Goal: Information Seeking & Learning: Understand process/instructions

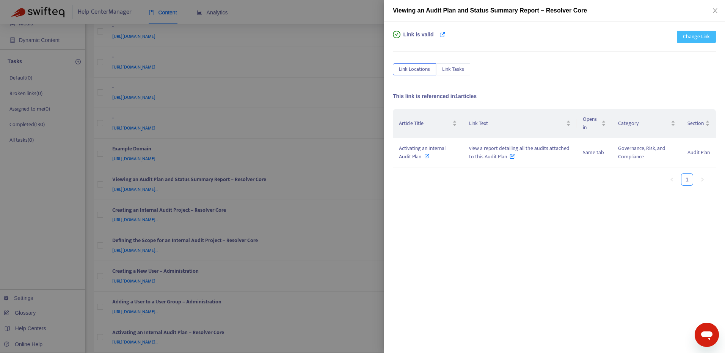
click at [698, 34] on span "Change Link" at bounding box center [696, 37] width 27 height 8
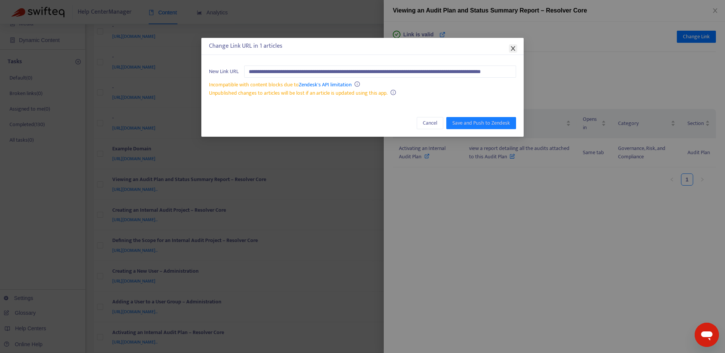
click at [511, 47] on icon "close" at bounding box center [513, 48] width 4 height 5
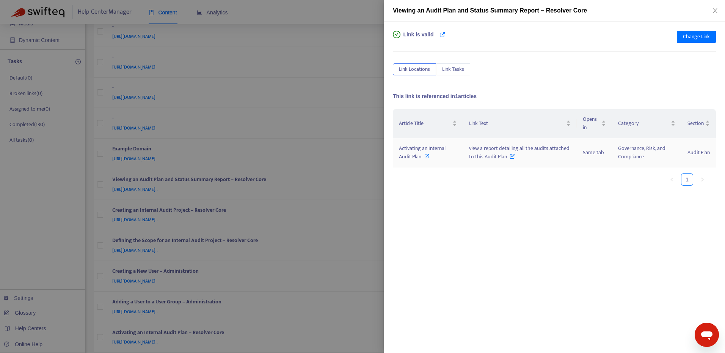
click at [434, 150] on span "Activating an Internal Audit Plan" at bounding box center [422, 152] width 47 height 17
click at [706, 37] on span "Change Link" at bounding box center [696, 37] width 27 height 8
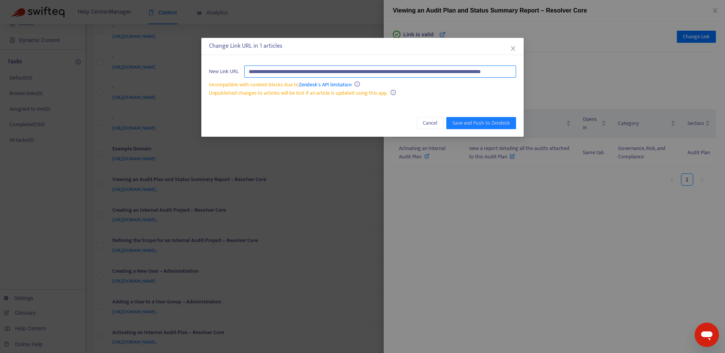
click at [477, 69] on input "**********" at bounding box center [380, 72] width 272 height 12
paste input "text"
type input "**********"
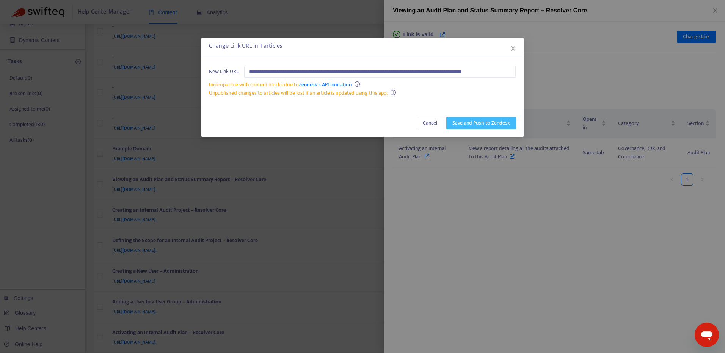
click at [490, 120] on span "Save and Push to Zendesk" at bounding box center [481, 123] width 58 height 8
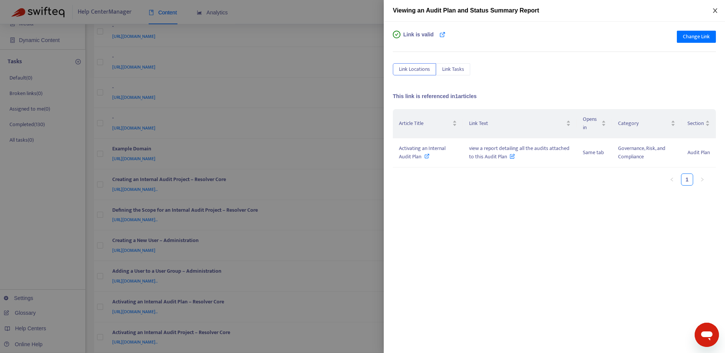
click at [716, 11] on icon "close" at bounding box center [715, 11] width 6 height 6
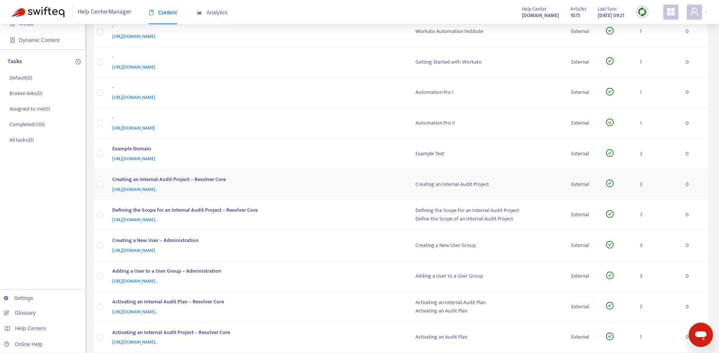
click at [346, 184] on div "Creating an Internal Audit Project – Resolver Core" at bounding box center [256, 181] width 288 height 10
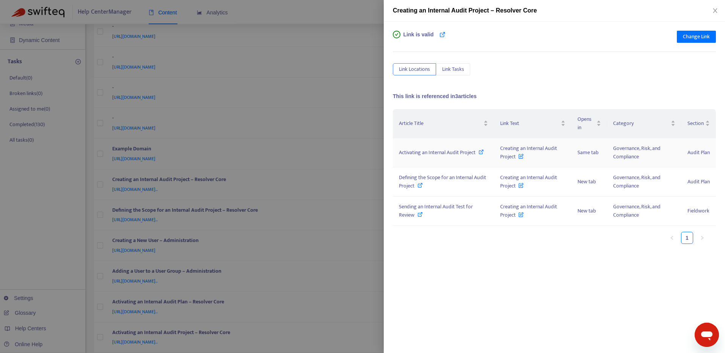
click at [429, 150] on span "Activating an Internal Audit Project" at bounding box center [437, 152] width 77 height 9
click at [416, 177] on span "Defining the Scope for an Internal Audit Project" at bounding box center [442, 181] width 87 height 17
click at [410, 208] on span "Sending an Internal Audit Test for Review" at bounding box center [436, 210] width 74 height 17
click at [710, 34] on button "Change Link" at bounding box center [696, 37] width 39 height 12
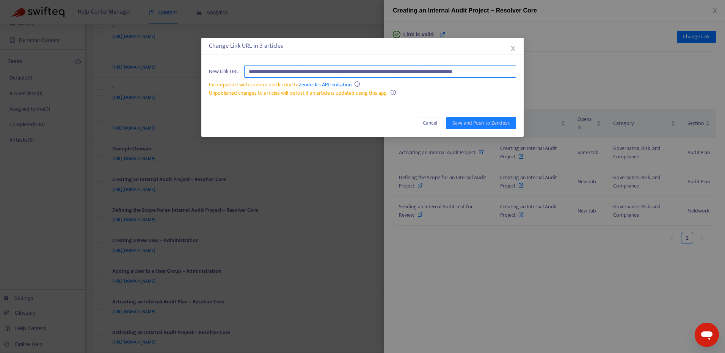
click at [480, 75] on input "**********" at bounding box center [380, 72] width 272 height 12
paste input "text"
type input "**********"
click at [501, 128] on button "Save and Push to Zendesk" at bounding box center [481, 123] width 70 height 12
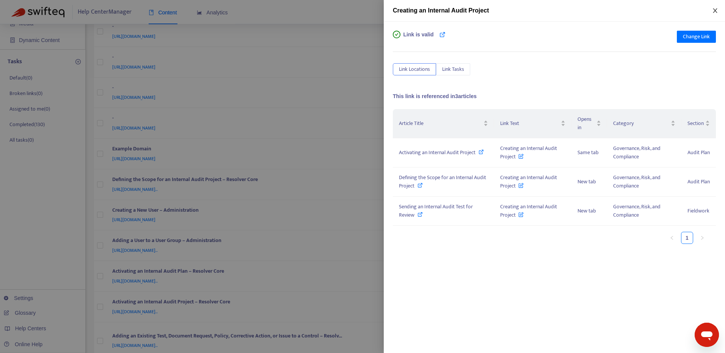
click at [711, 13] on button "Close" at bounding box center [715, 10] width 11 height 7
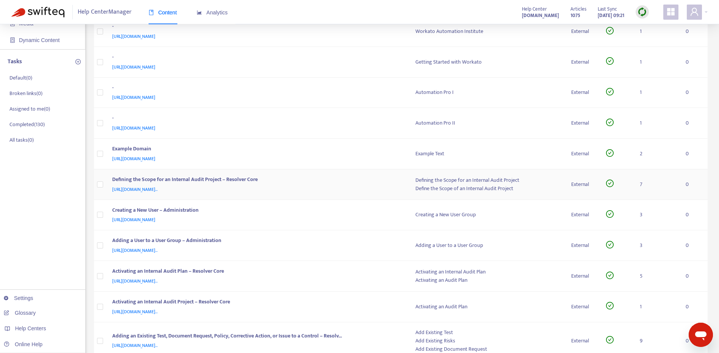
click at [351, 187] on div "[URL][DOMAIN_NAME].." at bounding box center [256, 189] width 288 height 8
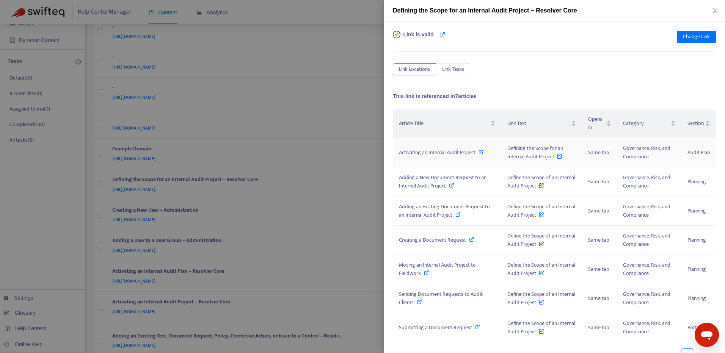
click at [447, 152] on span "Activating an Internal Audit Project" at bounding box center [437, 152] width 77 height 9
click at [424, 176] on span "Adding a New Document Request to an Internal Audit Project" at bounding box center [443, 181] width 88 height 17
click at [475, 206] on span "Adding an Existing Document Request to an Internal Audit Project" at bounding box center [444, 210] width 91 height 17
click at [424, 242] on span "Creating a Document Request" at bounding box center [432, 240] width 67 height 9
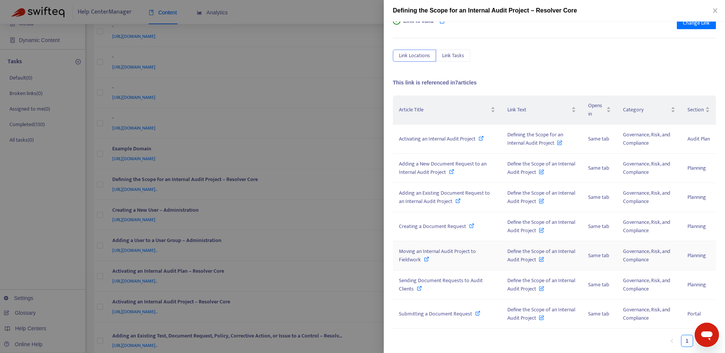
click at [445, 249] on span "Moving an Internal Audit Project to Fieldwork" at bounding box center [437, 255] width 77 height 17
click at [442, 283] on span "Sending Document Requests to Audit Clients" at bounding box center [441, 284] width 84 height 17
click at [441, 310] on span "Submitting a Document Request" at bounding box center [435, 314] width 73 height 9
click at [690, 23] on span "Change Link" at bounding box center [696, 23] width 27 height 8
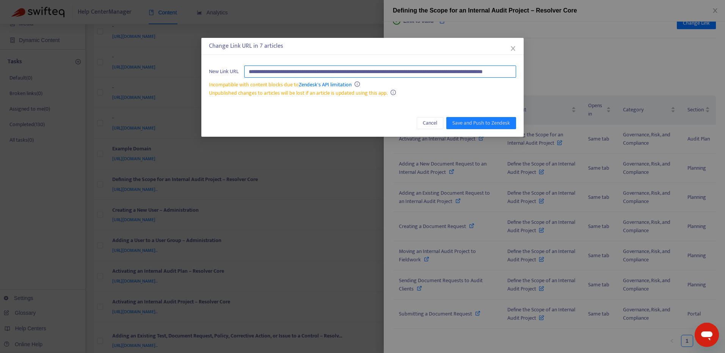
click at [443, 69] on input "**********" at bounding box center [380, 72] width 272 height 12
paste input "text"
type input "**********"
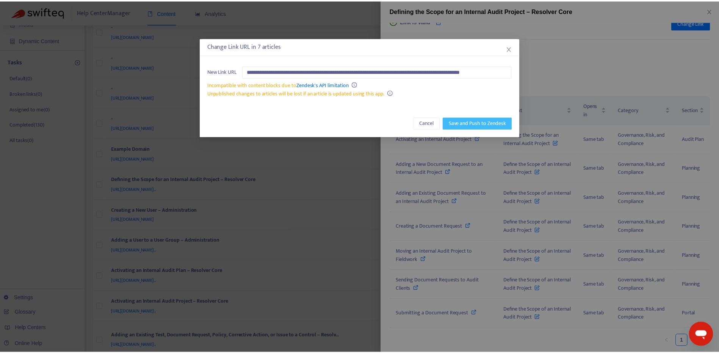
scroll to position [0, 0]
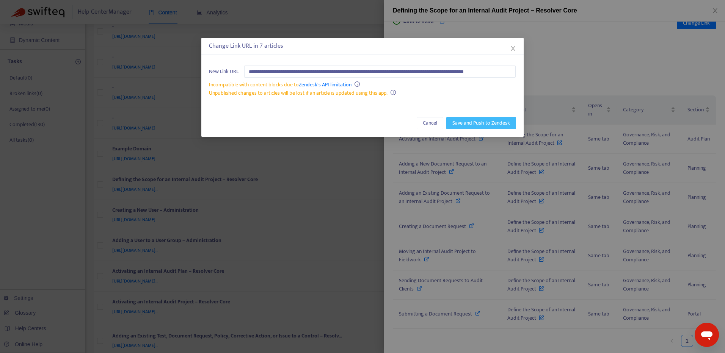
click at [475, 124] on span "Save and Push to Zendesk" at bounding box center [481, 123] width 58 height 8
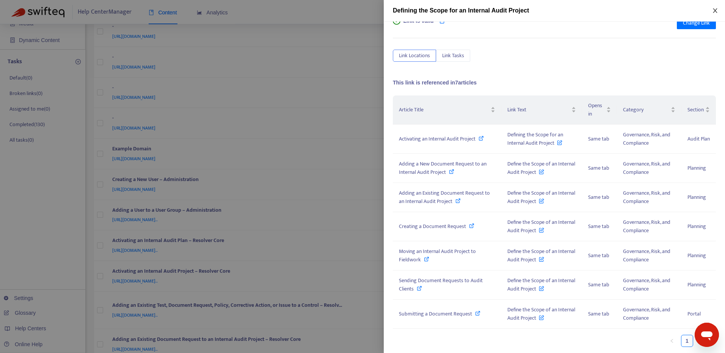
click at [712, 9] on button "Close" at bounding box center [715, 10] width 11 height 7
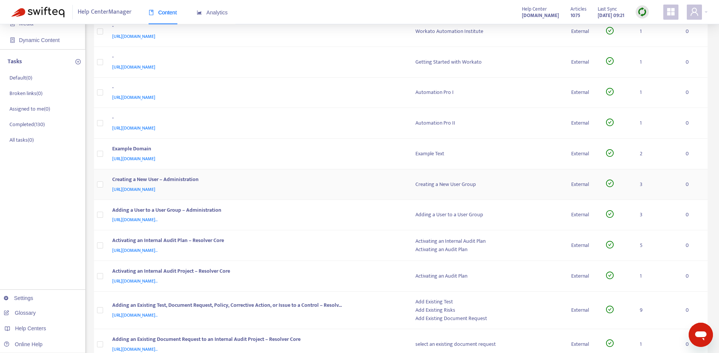
click at [361, 182] on div "Creating a New User – Administration" at bounding box center [256, 181] width 288 height 10
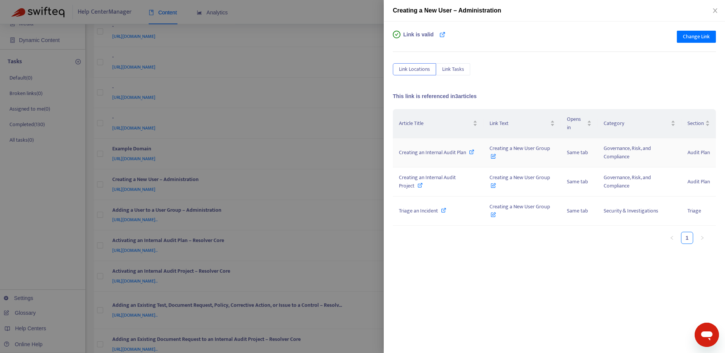
click at [430, 153] on span "Creating an Internal Audit Plan" at bounding box center [432, 152] width 67 height 9
click at [412, 180] on span "Creating an Internal Audit Project" at bounding box center [427, 181] width 57 height 17
click at [435, 213] on span "Triage an Incident" at bounding box center [418, 211] width 39 height 9
click at [694, 36] on span "Change Link" at bounding box center [696, 37] width 27 height 8
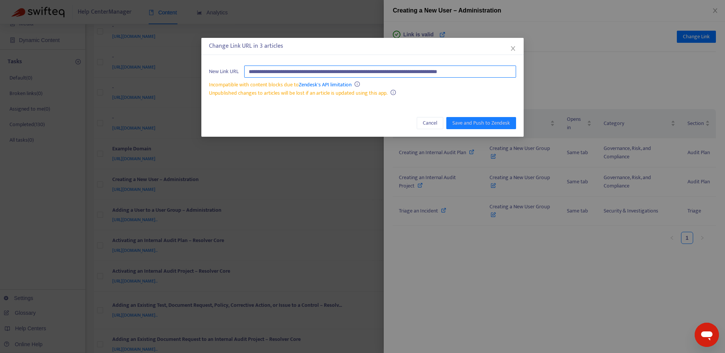
click at [461, 71] on input "**********" at bounding box center [380, 72] width 272 height 12
paste input "text"
type input "**********"
click at [495, 127] on button "Save and Push to Zendesk" at bounding box center [481, 123] width 70 height 12
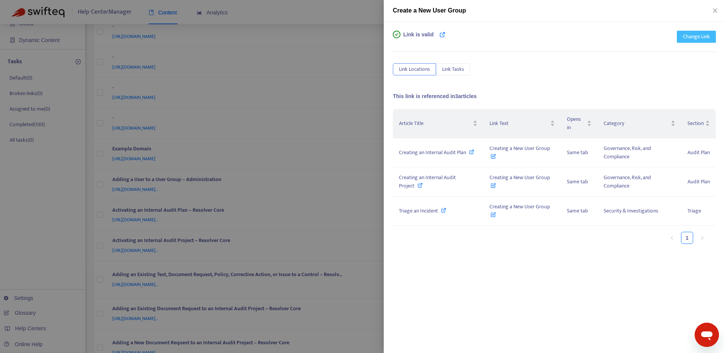
click at [701, 40] on span "Change Link" at bounding box center [696, 37] width 27 height 8
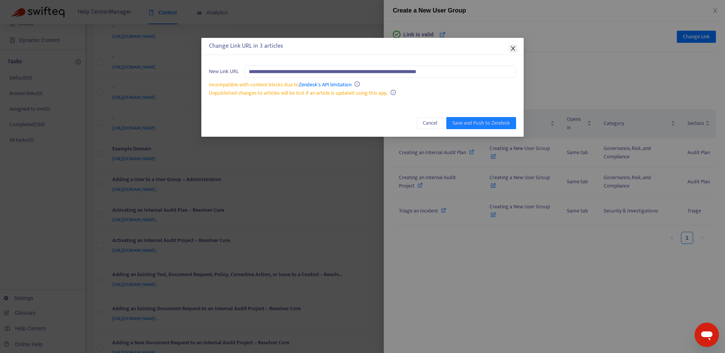
click at [514, 48] on icon "close" at bounding box center [513, 48] width 6 height 6
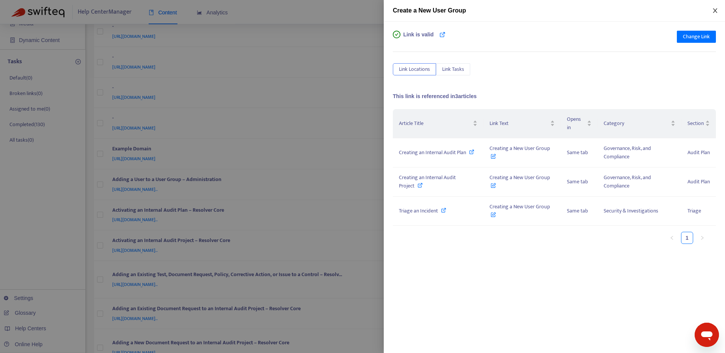
click at [714, 12] on icon "close" at bounding box center [715, 10] width 4 height 5
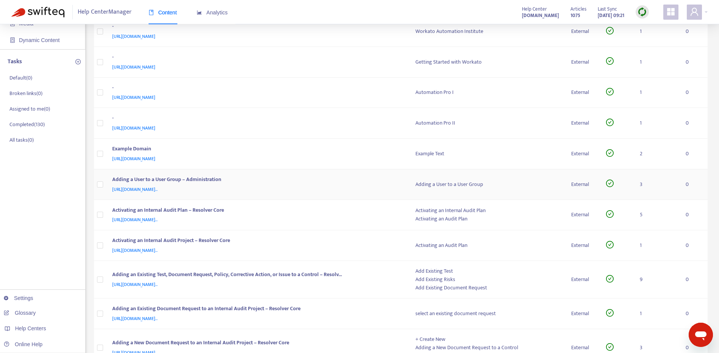
click at [352, 184] on div "Adding a User to a User Group – Administration" at bounding box center [256, 181] width 288 height 10
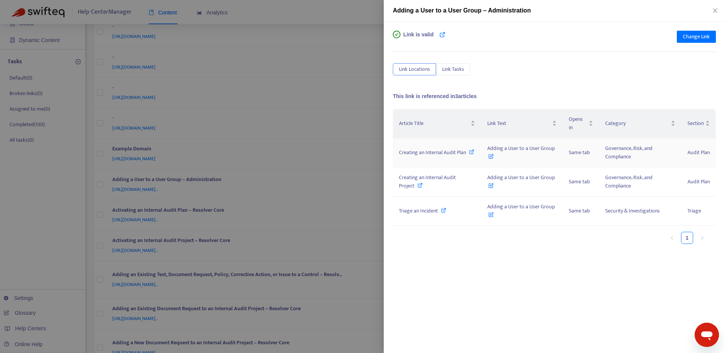
click at [423, 151] on span "Creating an Internal Audit Plan" at bounding box center [432, 152] width 67 height 9
click at [400, 181] on span "Creating an Internal Audit Project" at bounding box center [427, 181] width 57 height 17
click at [417, 212] on span "Triage an Incident" at bounding box center [418, 211] width 39 height 9
click at [687, 37] on span "Change Link" at bounding box center [696, 37] width 27 height 8
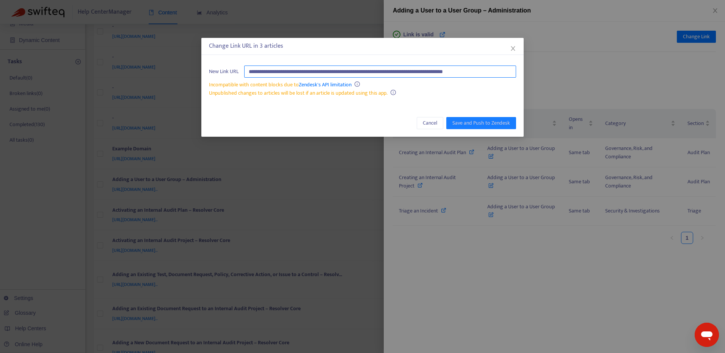
click at [489, 72] on input "**********" at bounding box center [380, 72] width 272 height 12
paste input "text"
type input "**********"
click at [484, 125] on span "Save and Push to Zendesk" at bounding box center [481, 123] width 58 height 8
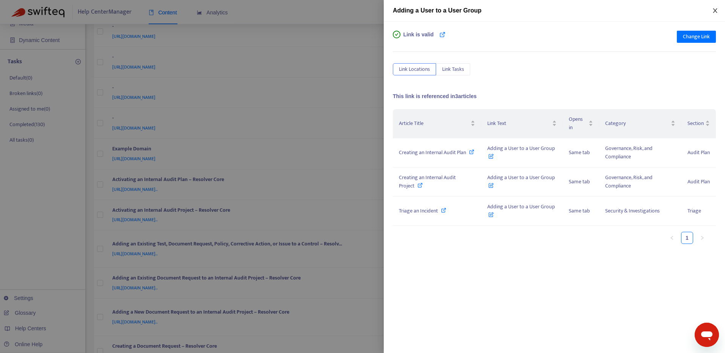
click at [714, 11] on icon "close" at bounding box center [715, 11] width 6 height 6
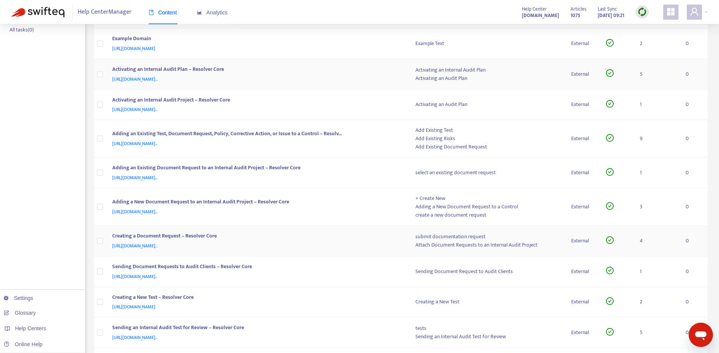
scroll to position [179, 0]
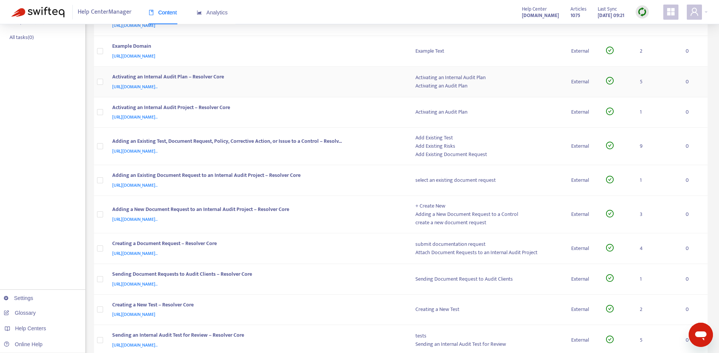
click at [364, 84] on div "[URL][DOMAIN_NAME].." at bounding box center [256, 87] width 288 height 8
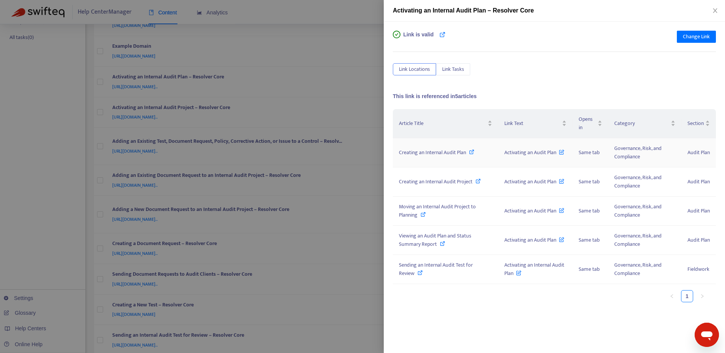
click at [435, 152] on span "Creating an Internal Audit Plan" at bounding box center [432, 152] width 67 height 9
click at [439, 182] on span "Creating an Internal Audit Project" at bounding box center [436, 181] width 74 height 9
click at [426, 203] on span "Moving an Internal Audit Project to Planning" at bounding box center [437, 210] width 77 height 17
click at [421, 240] on span "Viewing an Audit Plan and Status Summary Report" at bounding box center [435, 240] width 72 height 17
click at [405, 273] on span "Sending an Internal Audit Test for Review" at bounding box center [436, 269] width 74 height 17
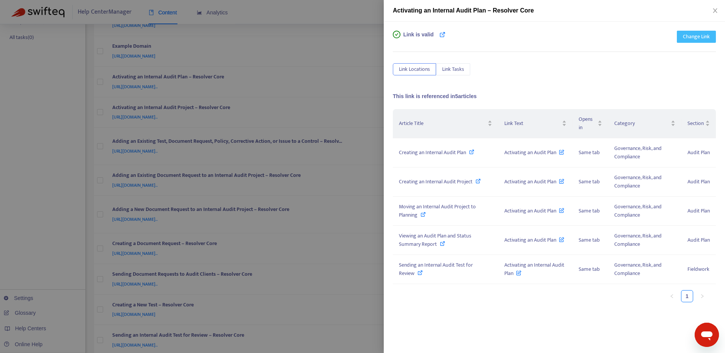
click at [710, 37] on button "Change Link" at bounding box center [696, 37] width 39 height 12
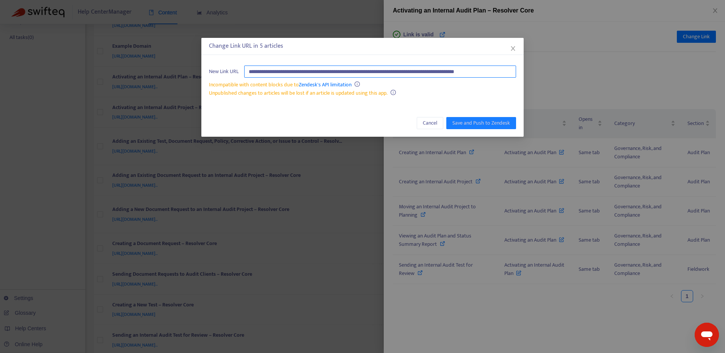
click at [465, 70] on input "**********" at bounding box center [380, 72] width 272 height 12
paste input "text"
type input "**********"
click at [489, 123] on span "Save and Push to Zendesk" at bounding box center [481, 123] width 58 height 8
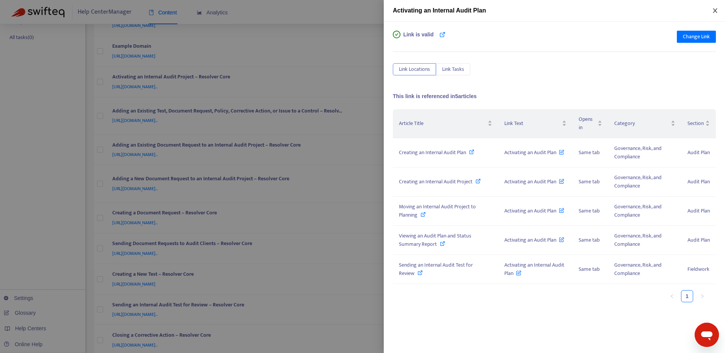
click at [713, 12] on icon "close" at bounding box center [715, 11] width 6 height 6
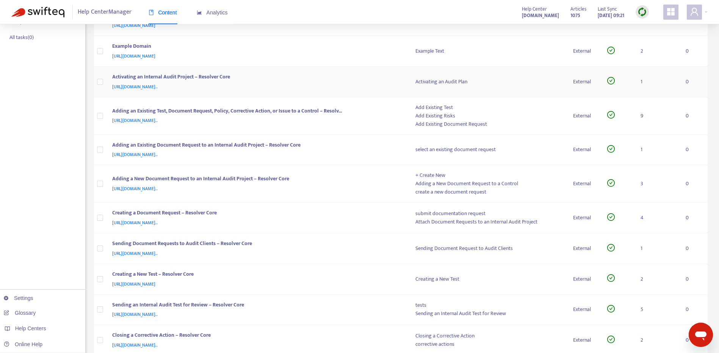
click at [379, 85] on div "[URL][DOMAIN_NAME].." at bounding box center [256, 87] width 288 height 8
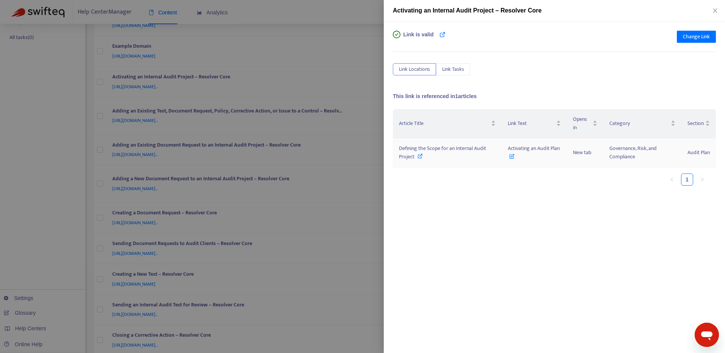
click at [434, 149] on span "Defining the Scope for an Internal Audit Project" at bounding box center [442, 152] width 87 height 17
click at [707, 38] on span "Change Link" at bounding box center [696, 37] width 27 height 8
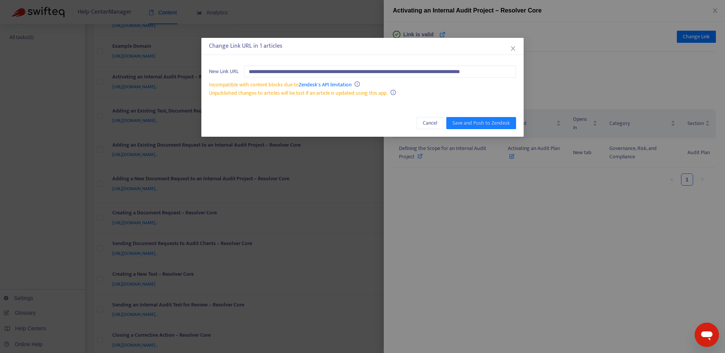
click at [613, 48] on div "**********" at bounding box center [362, 176] width 725 height 353
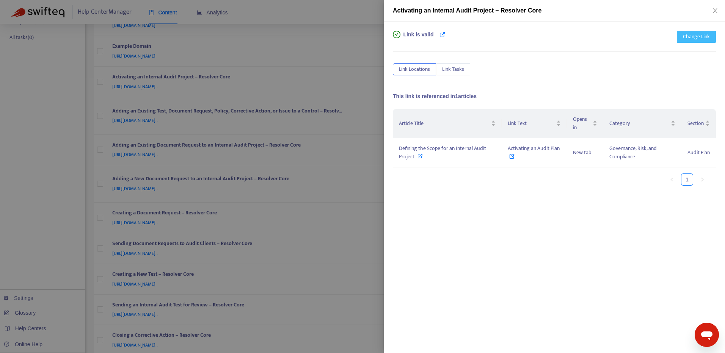
click at [694, 34] on span "Change Link" at bounding box center [696, 37] width 27 height 8
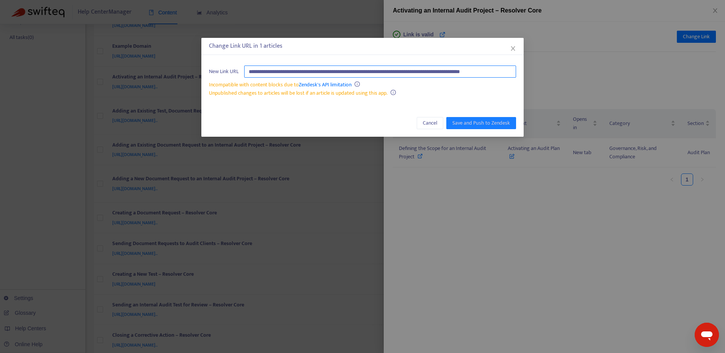
click at [461, 72] on input "**********" at bounding box center [380, 72] width 272 height 12
paste input "text"
type input "**********"
click at [491, 121] on span "Save and Push to Zendesk" at bounding box center [481, 123] width 58 height 8
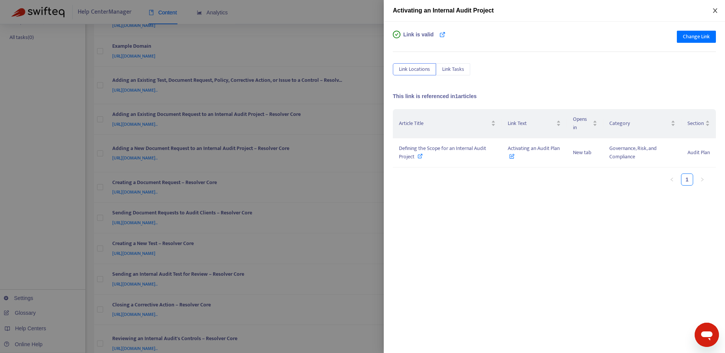
click at [713, 11] on icon "close" at bounding box center [715, 11] width 6 height 6
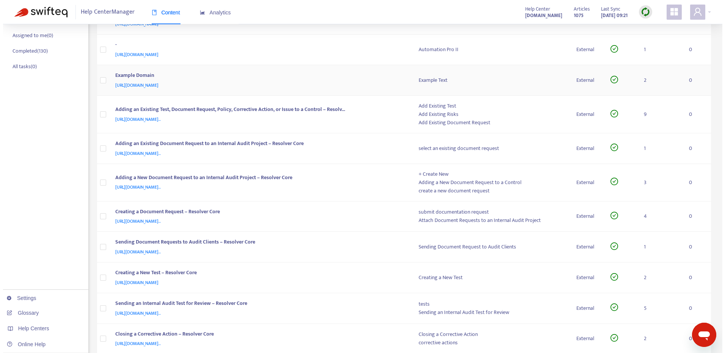
scroll to position [152, 0]
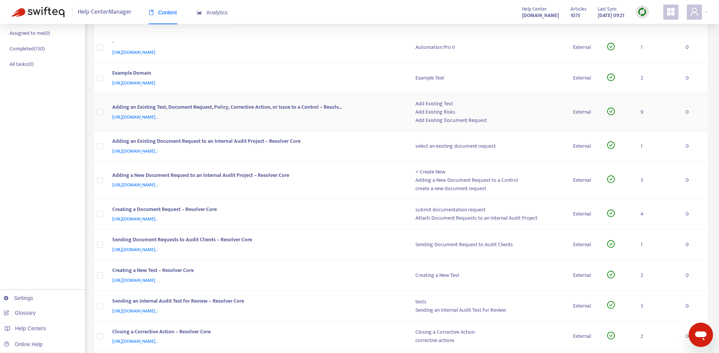
click at [368, 116] on div "[URL][DOMAIN_NAME].." at bounding box center [256, 117] width 288 height 8
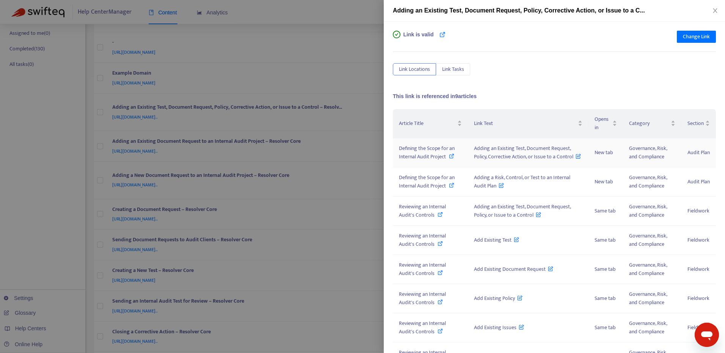
click at [434, 155] on span "Defining the Scope for an Internal Audit Project" at bounding box center [427, 152] width 56 height 17
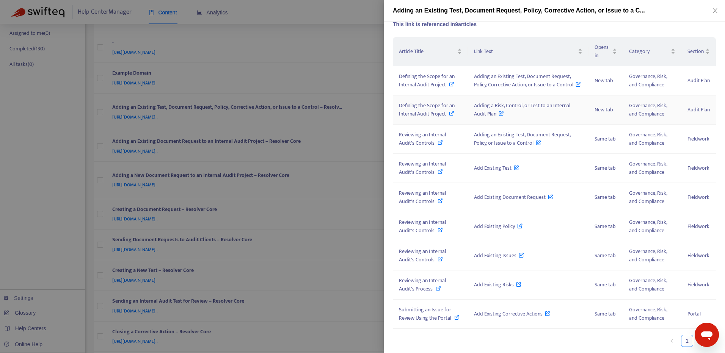
scroll to position [89, 0]
click at [419, 133] on span "Reviewing an Internal Audit's Controls" at bounding box center [422, 138] width 47 height 17
click at [419, 279] on span "Reviewing an Internal Audit's Process" at bounding box center [422, 284] width 47 height 17
click at [422, 306] on span "Submitting an Issue for Review Using the Portal" at bounding box center [425, 314] width 52 height 17
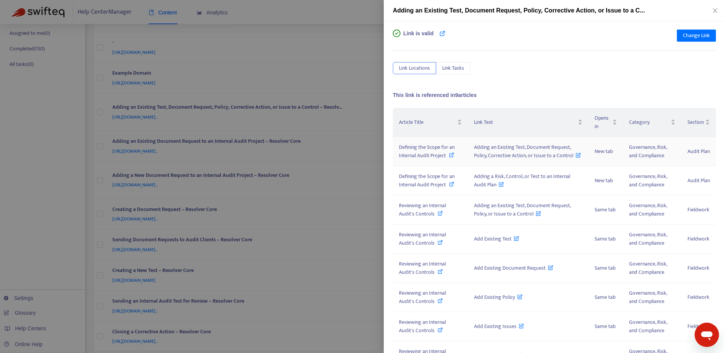
scroll to position [0, 0]
click at [685, 42] on button "Change Link" at bounding box center [696, 37] width 39 height 12
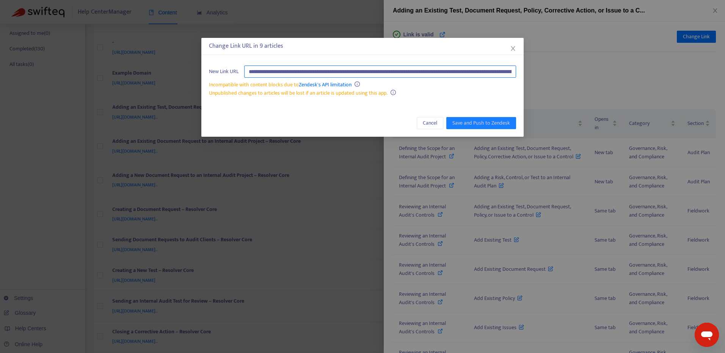
click at [496, 73] on input "**********" at bounding box center [380, 72] width 272 height 12
paste input "text"
type input "**********"
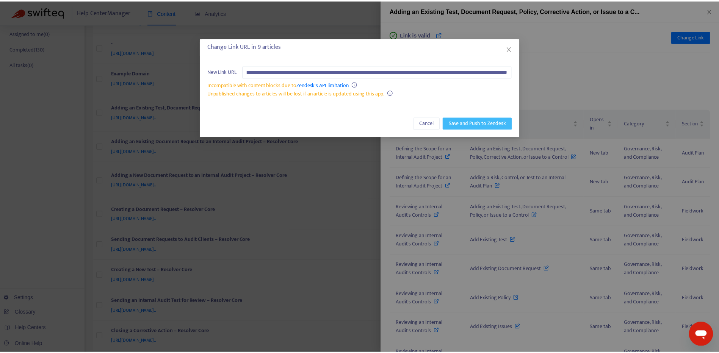
scroll to position [0, 0]
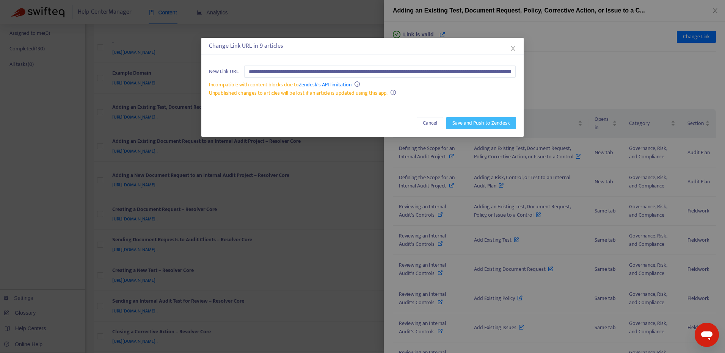
click at [456, 124] on span "Save and Push to Zendesk" at bounding box center [481, 123] width 58 height 8
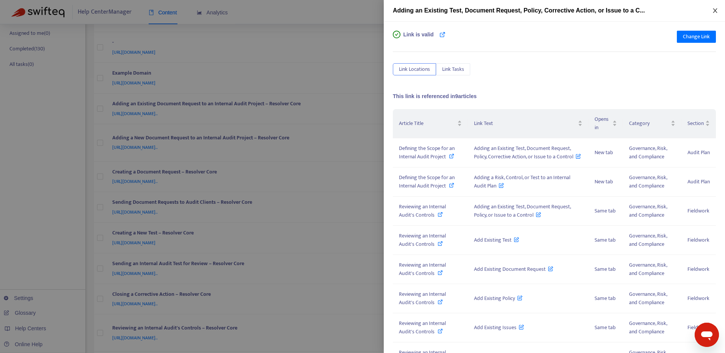
click at [716, 12] on icon "close" at bounding box center [715, 10] width 4 height 5
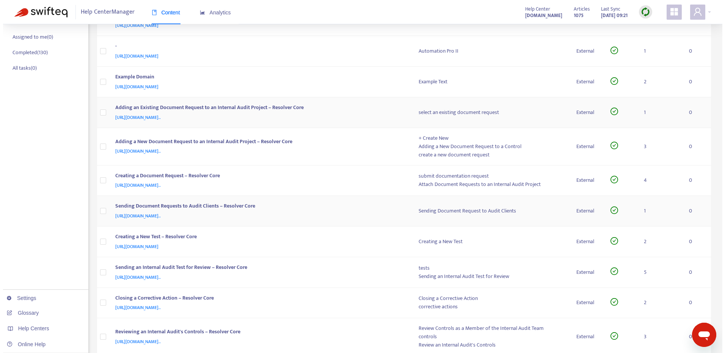
scroll to position [141, 0]
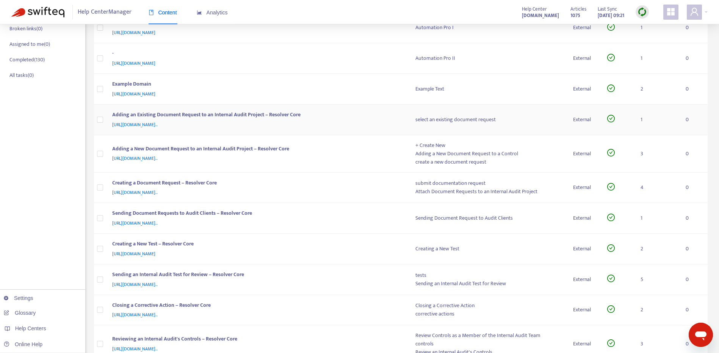
click at [373, 119] on div "Adding an Existing Document Request to an Internal Audit Project – Resolver Core" at bounding box center [256, 116] width 288 height 10
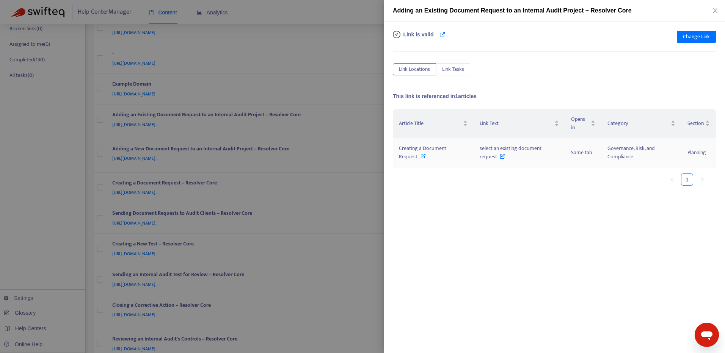
click at [435, 148] on span "Creating a Document Request" at bounding box center [422, 152] width 47 height 17
click at [716, 32] on div "Link is valid Change Link Link Locations Link Tasks This link is referenced in …" at bounding box center [554, 188] width 341 height 332
click at [699, 33] on span "Change Link" at bounding box center [696, 37] width 27 height 8
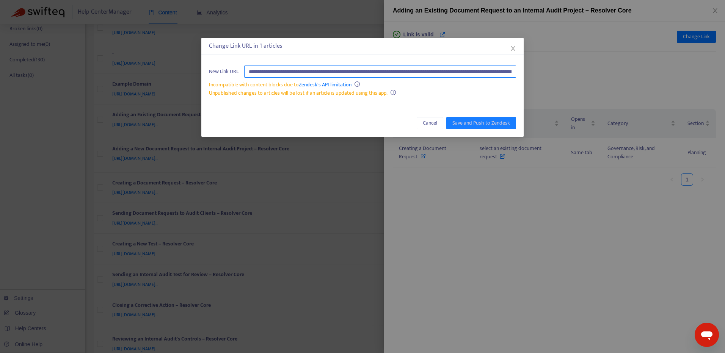
click at [482, 69] on input "**********" at bounding box center [380, 72] width 272 height 12
paste input "text"
type input "**********"
click at [497, 125] on span "Save and Push to Zendesk" at bounding box center [481, 123] width 58 height 8
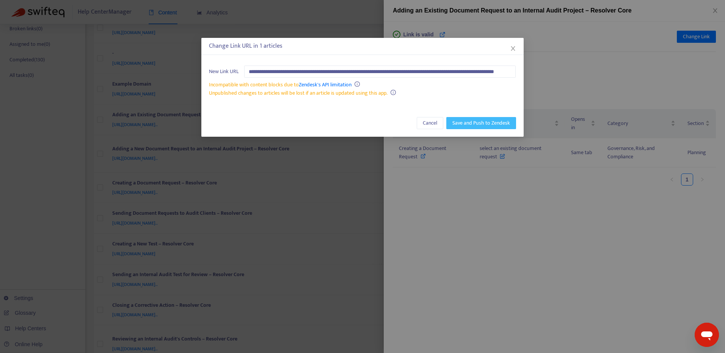
scroll to position [0, 0]
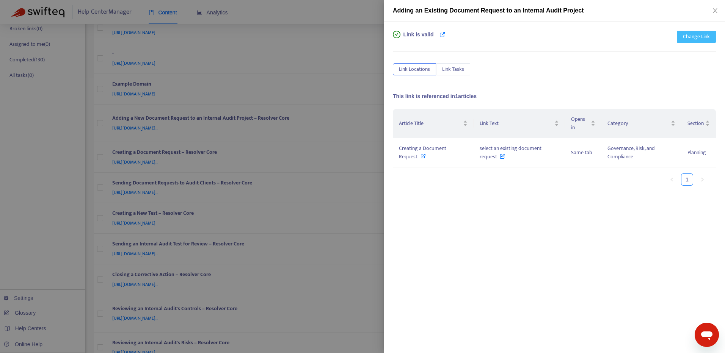
click at [704, 41] on span "Change Link" at bounding box center [696, 37] width 27 height 8
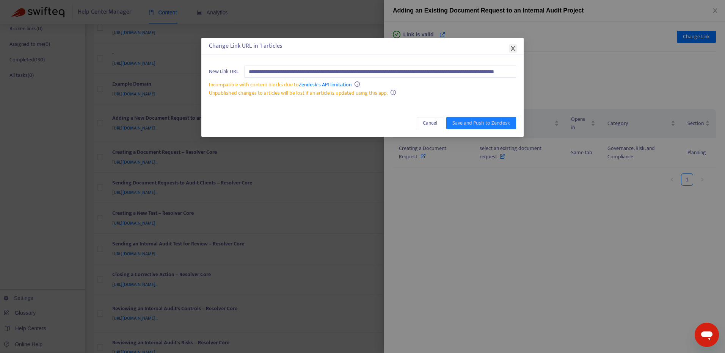
click at [514, 50] on icon "close" at bounding box center [513, 48] width 6 height 6
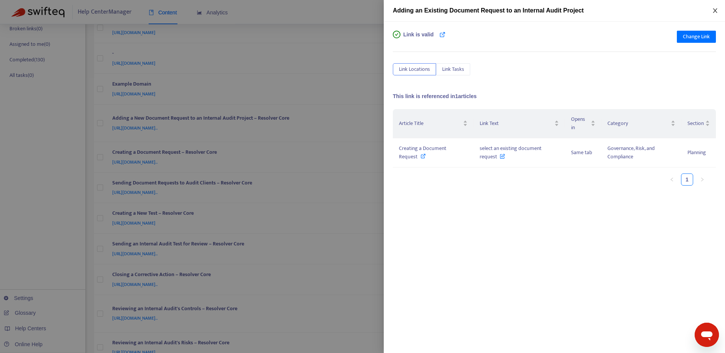
click at [713, 11] on icon "close" at bounding box center [715, 11] width 6 height 6
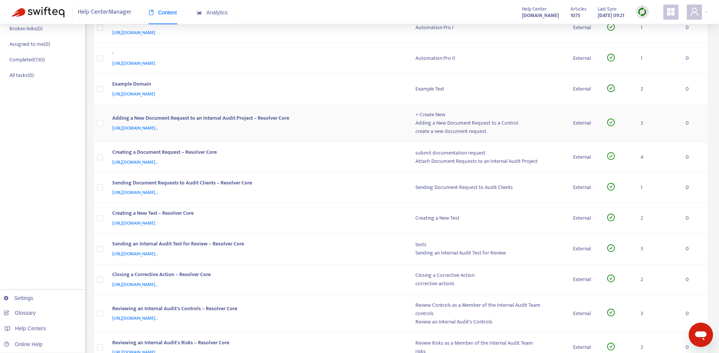
click at [388, 132] on div "[URL][DOMAIN_NAME].." at bounding box center [256, 128] width 288 height 8
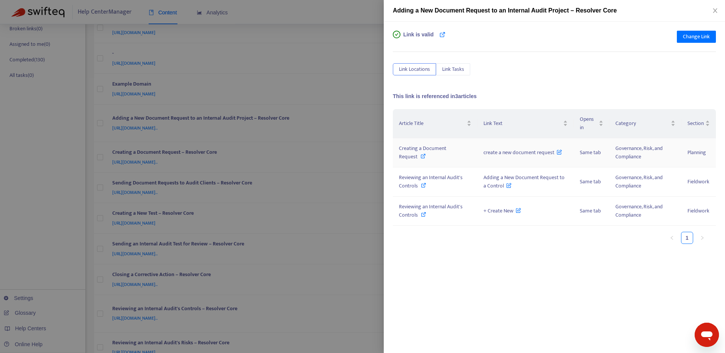
click at [422, 146] on span "Creating a Document Request" at bounding box center [422, 152] width 47 height 17
click at [453, 175] on span "Reviewing an Internal Audit's Controls" at bounding box center [431, 181] width 64 height 17
click at [701, 31] on button "Change Link" at bounding box center [696, 37] width 39 height 12
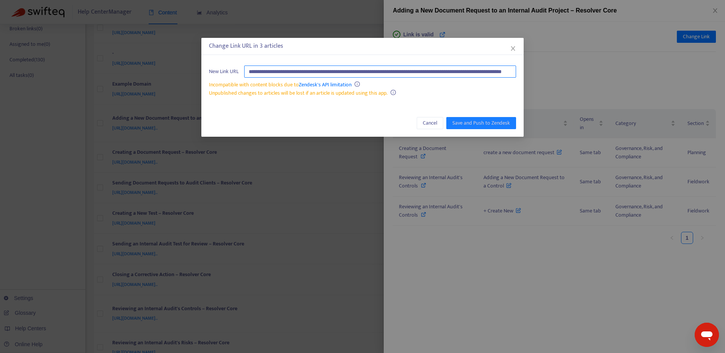
click at [479, 71] on input "**********" at bounding box center [380, 72] width 272 height 12
paste input "text"
type input "**********"
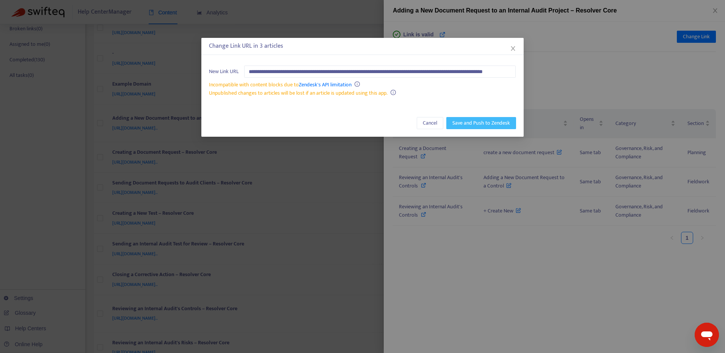
click at [501, 119] on span "Save and Push to Zendesk" at bounding box center [481, 123] width 58 height 8
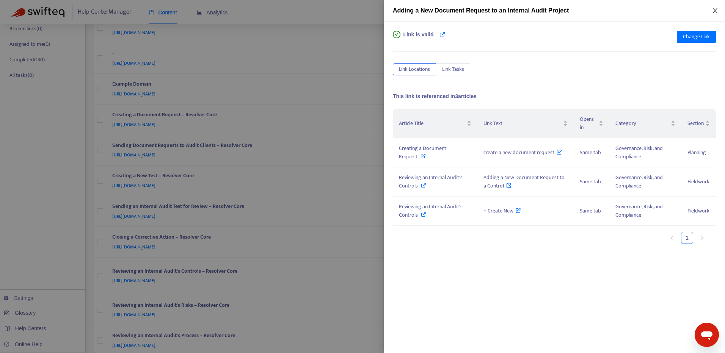
click at [717, 12] on icon "close" at bounding box center [715, 11] width 6 height 6
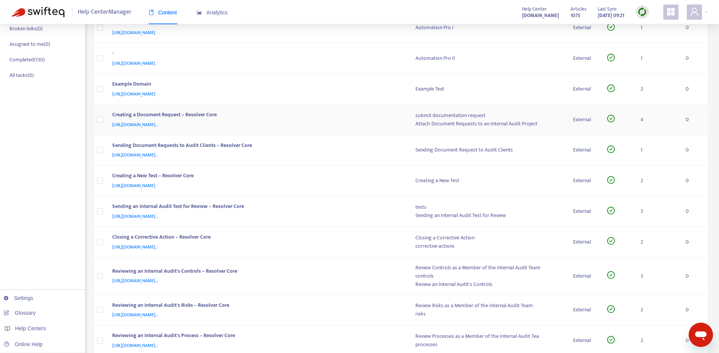
click at [356, 125] on div "[URL][DOMAIN_NAME].." at bounding box center [256, 125] width 288 height 8
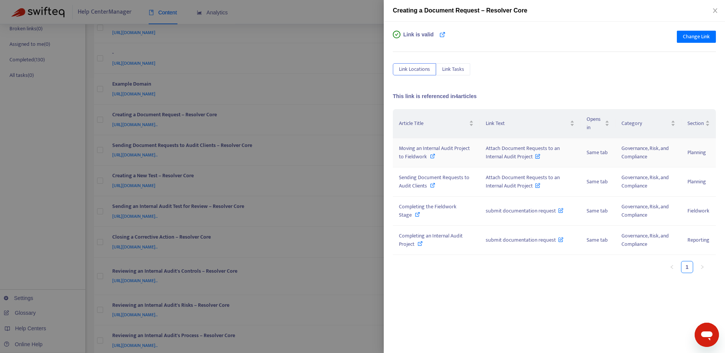
click at [441, 146] on span "Moving an Internal Audit Project to Fieldwork" at bounding box center [434, 152] width 71 height 17
click at [406, 180] on span "Sending Document Requests to Audit Clients" at bounding box center [434, 181] width 71 height 17
click at [416, 206] on span "Completing the Fieldwork Stage" at bounding box center [428, 210] width 58 height 17
click at [425, 234] on span "Completing an Internal Audit Project" at bounding box center [431, 240] width 64 height 17
click at [704, 38] on span "Change Link" at bounding box center [696, 37] width 27 height 8
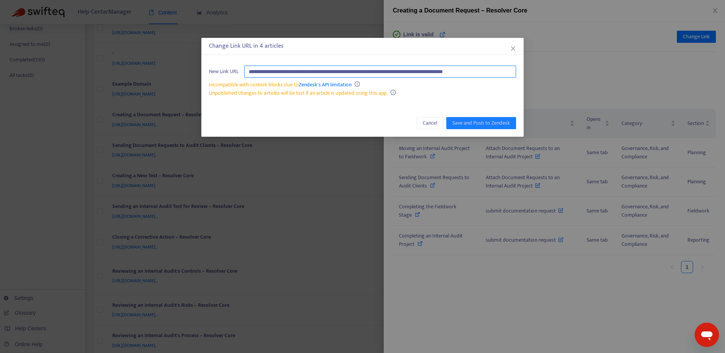
click at [484, 72] on input "**********" at bounding box center [380, 72] width 272 height 12
paste input "text"
type input "**********"
click at [492, 124] on span "Save and Push to Zendesk" at bounding box center [481, 123] width 58 height 8
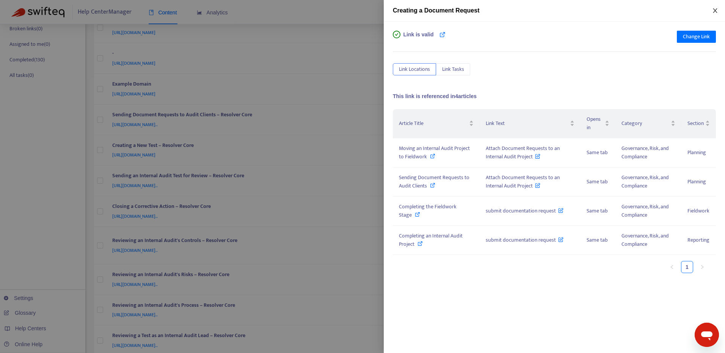
click at [716, 10] on icon "close" at bounding box center [715, 11] width 6 height 6
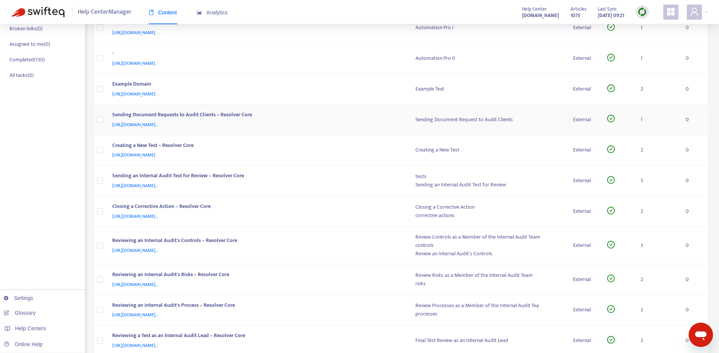
click at [358, 119] on div "Sending Document Requests to Audit Clients – Resolver Core" at bounding box center [256, 116] width 288 height 10
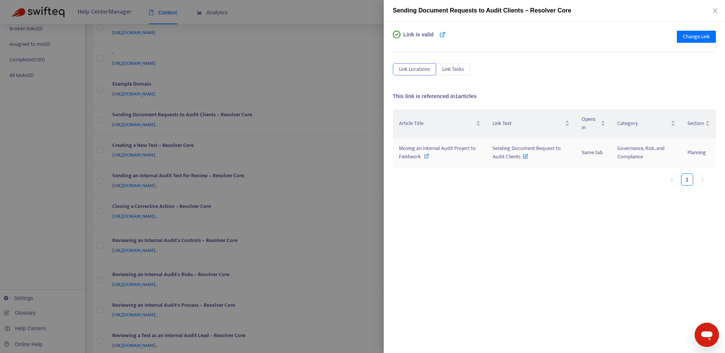
click at [412, 151] on span "Moving an Internal Audit Project to Fieldwork" at bounding box center [437, 152] width 77 height 17
click at [699, 36] on span "Change Link" at bounding box center [696, 37] width 27 height 8
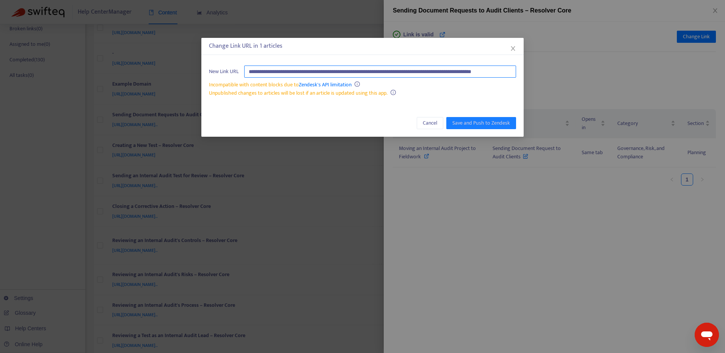
click at [495, 68] on input "**********" at bounding box center [380, 72] width 272 height 12
paste input "text"
type input "**********"
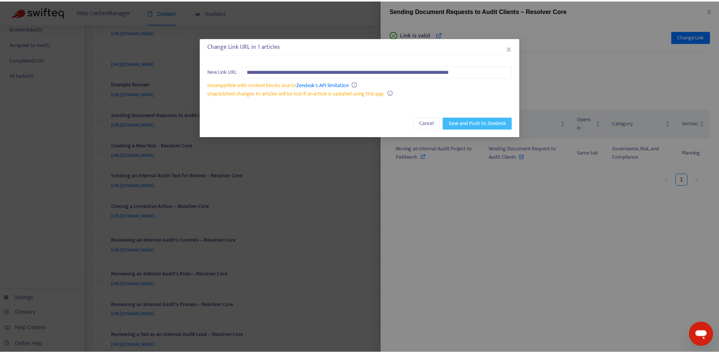
scroll to position [0, 0]
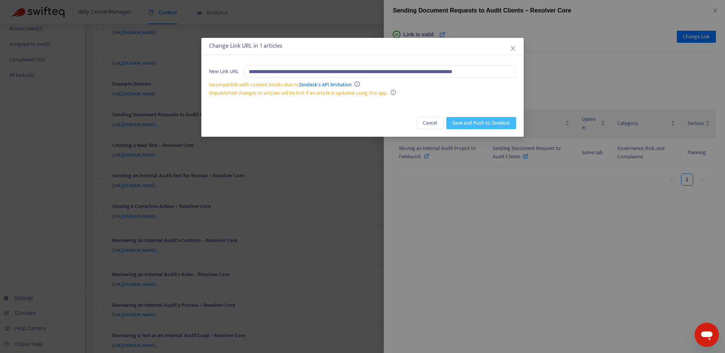
click at [488, 121] on span "Save and Push to Zendesk" at bounding box center [481, 123] width 58 height 8
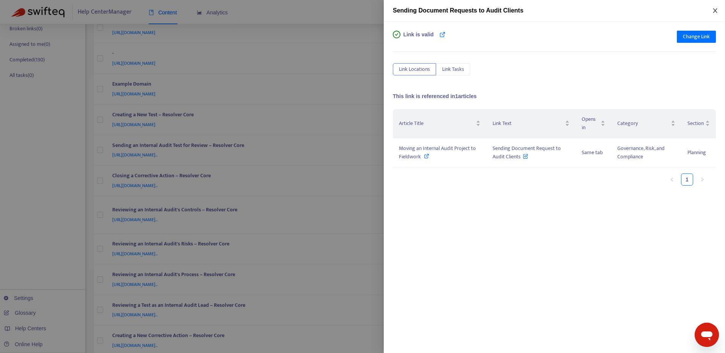
click at [714, 13] on icon "close" at bounding box center [715, 11] width 6 height 6
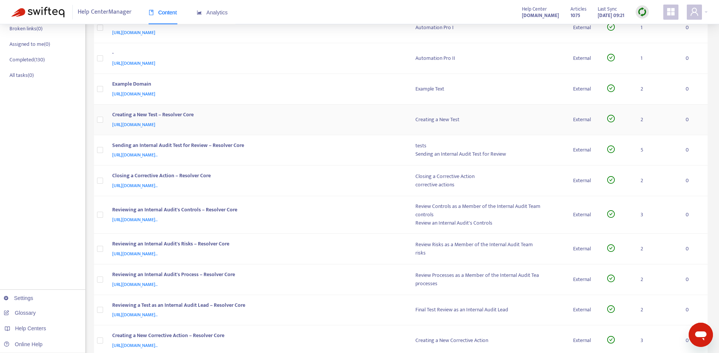
click at [359, 119] on div "Creating a New Test – Resolver Core" at bounding box center [256, 116] width 288 height 10
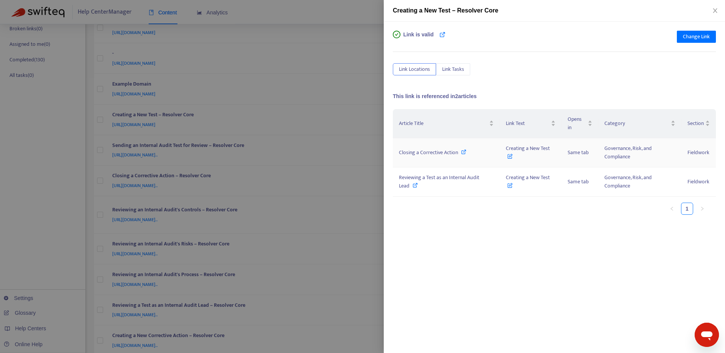
click at [423, 155] on span "Closing a Corrective Action" at bounding box center [428, 152] width 59 height 9
click at [406, 176] on span "Reviewing a Test as an Internal Audit Lead" at bounding box center [439, 181] width 80 height 17
click at [692, 38] on span "Change Link" at bounding box center [696, 37] width 27 height 8
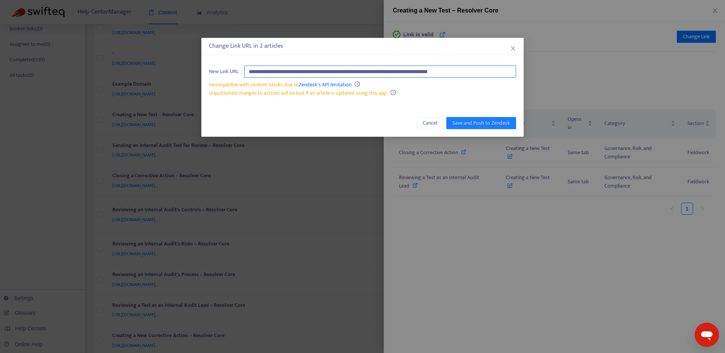
click at [488, 71] on input "**********" at bounding box center [380, 72] width 272 height 12
paste input "text"
type input "**********"
click at [495, 119] on span "Save and Push to Zendesk" at bounding box center [481, 123] width 58 height 8
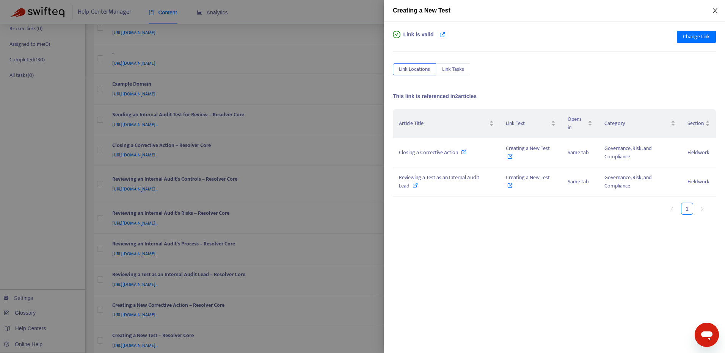
click at [717, 12] on icon "close" at bounding box center [715, 11] width 6 height 6
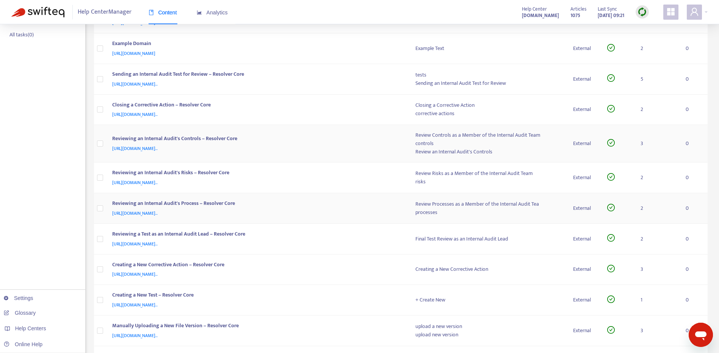
scroll to position [172, 0]
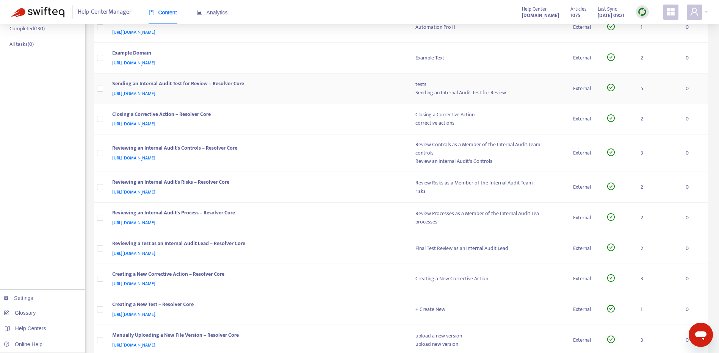
click at [353, 86] on div "Sending an Internal Audit Test for Review – Resolver Core" at bounding box center [256, 85] width 288 height 10
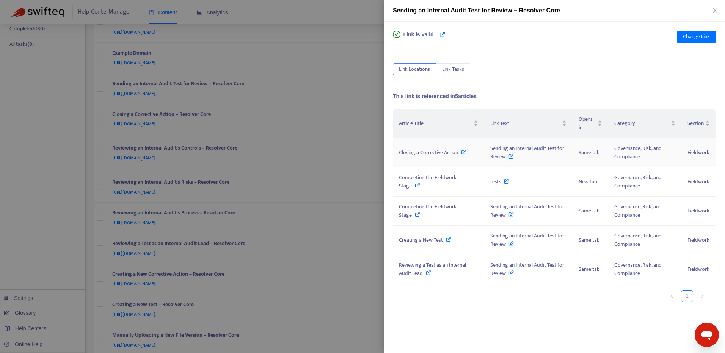
click at [418, 152] on span "Closing a Corrective Action" at bounding box center [428, 152] width 59 height 9
click at [409, 187] on span "Completing the Fieldwork Stage" at bounding box center [428, 181] width 58 height 17
click at [432, 241] on span "Creating a New Test" at bounding box center [421, 240] width 44 height 9
click at [404, 272] on span "Reviewing a Test as an Internal Audit Lead" at bounding box center [432, 269] width 67 height 17
click at [702, 38] on span "Change Link" at bounding box center [696, 37] width 27 height 8
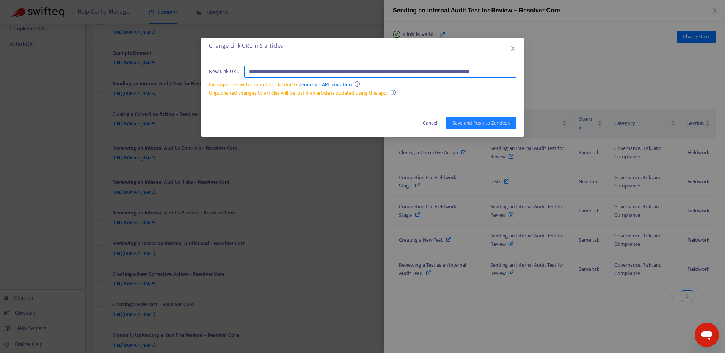
click at [485, 73] on input "**********" at bounding box center [380, 72] width 272 height 12
paste input "text"
type input "**********"
click at [499, 120] on span "Save and Push to Zendesk" at bounding box center [481, 123] width 58 height 8
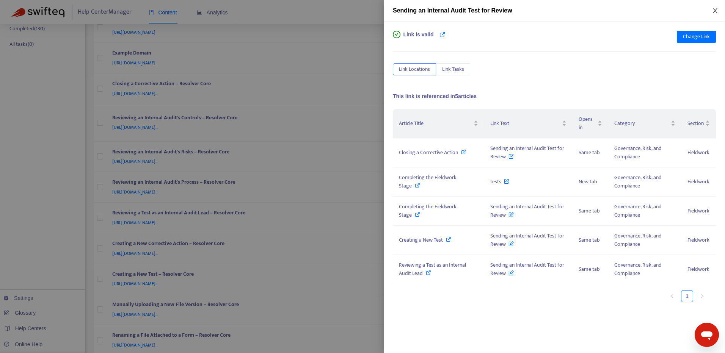
click at [712, 9] on button "Close" at bounding box center [715, 10] width 11 height 7
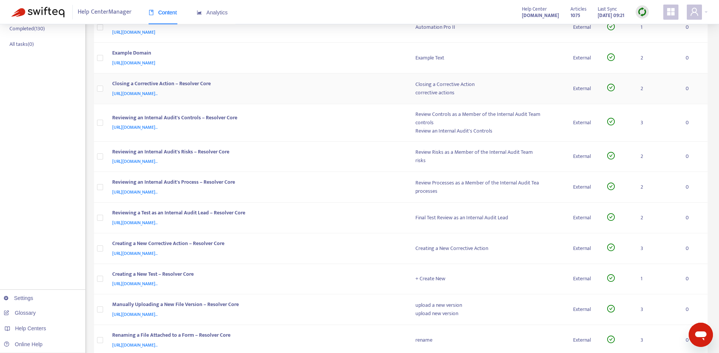
click at [348, 88] on div "Closing a Corrective Action – Resolver Core" at bounding box center [256, 85] width 288 height 10
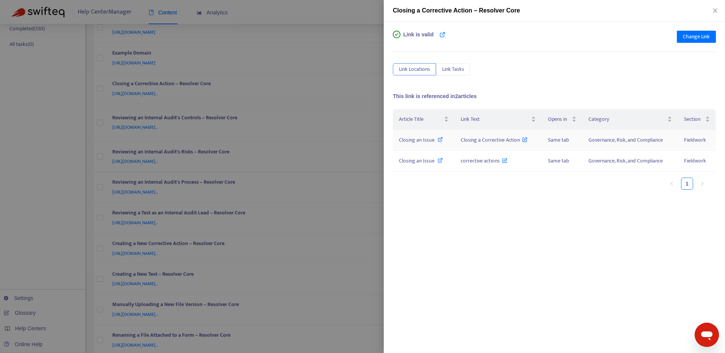
click at [411, 139] on span "Closing an Issue" at bounding box center [417, 140] width 36 height 9
click at [696, 41] on span "Change Link" at bounding box center [696, 37] width 27 height 8
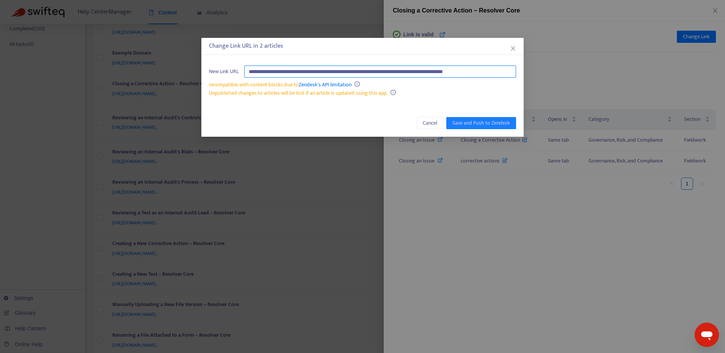
click at [498, 72] on input "**********" at bounding box center [380, 72] width 272 height 12
paste input "text"
type input "**********"
click at [479, 124] on span "Save and Push to Zendesk" at bounding box center [481, 123] width 58 height 8
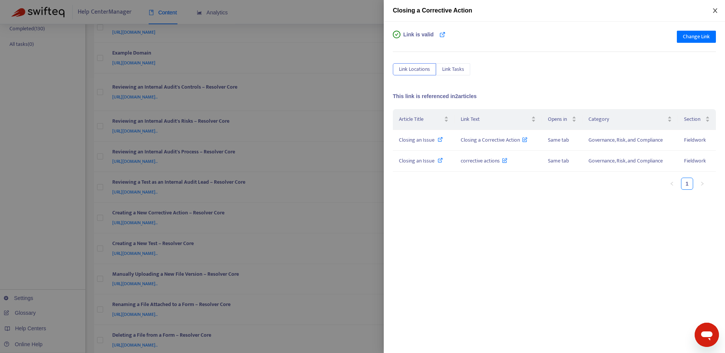
click at [716, 10] on icon "close" at bounding box center [715, 11] width 6 height 6
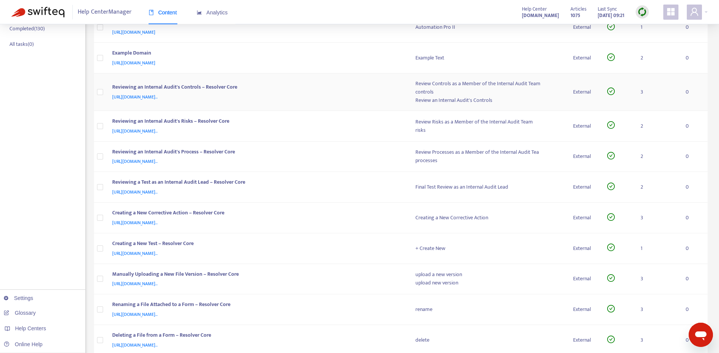
click at [356, 99] on div "[URL][DOMAIN_NAME].." at bounding box center [256, 97] width 288 height 8
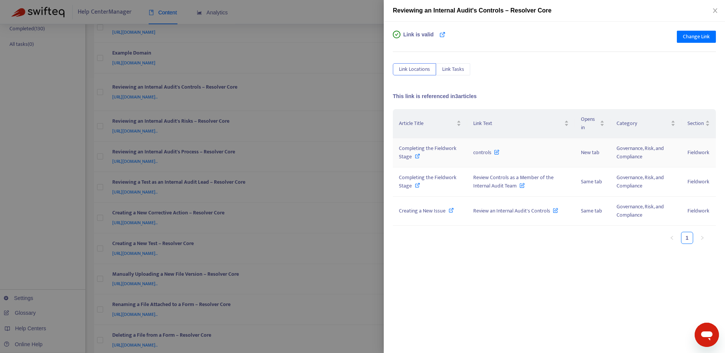
click at [419, 150] on span "Completing the Fieldwork Stage" at bounding box center [428, 152] width 58 height 17
click at [413, 213] on span "Creating a New Issue" at bounding box center [422, 211] width 47 height 9
click at [693, 41] on span "Change Link" at bounding box center [696, 37] width 27 height 8
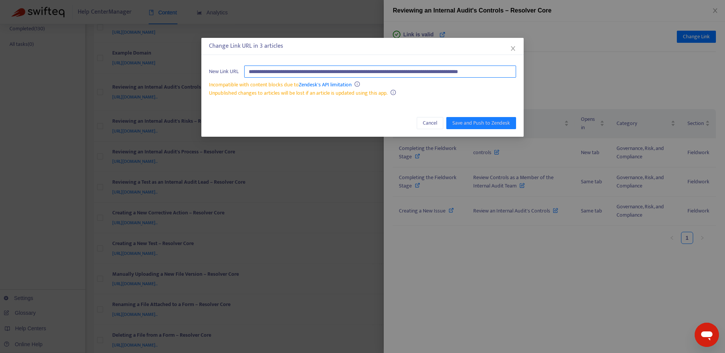
click at [477, 71] on input "**********" at bounding box center [380, 72] width 272 height 12
paste input "text"
type input "**********"
click at [494, 119] on span "Save and Push to Zendesk" at bounding box center [481, 123] width 58 height 8
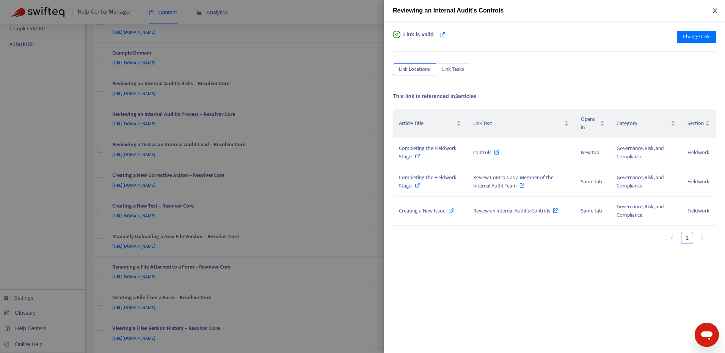
click at [715, 9] on icon "close" at bounding box center [715, 11] width 6 height 6
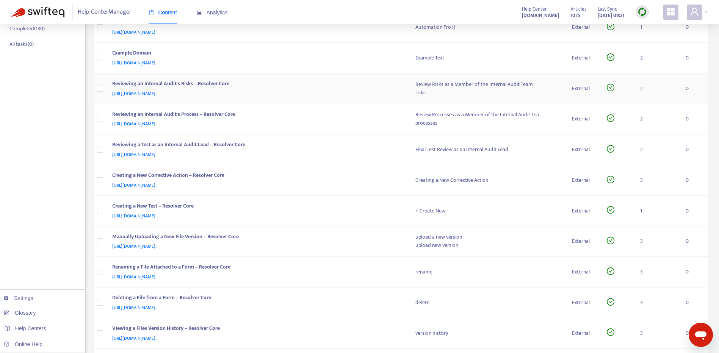
click at [359, 83] on div "Reviewing an Internal Audit's Risks – Resolver Core" at bounding box center [256, 85] width 288 height 10
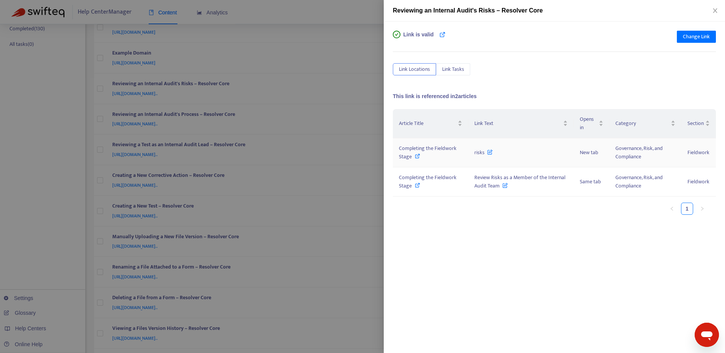
click at [408, 146] on span "Completing the Fieldwork Stage" at bounding box center [428, 152] width 58 height 17
click at [685, 34] on span "Change Link" at bounding box center [696, 37] width 27 height 8
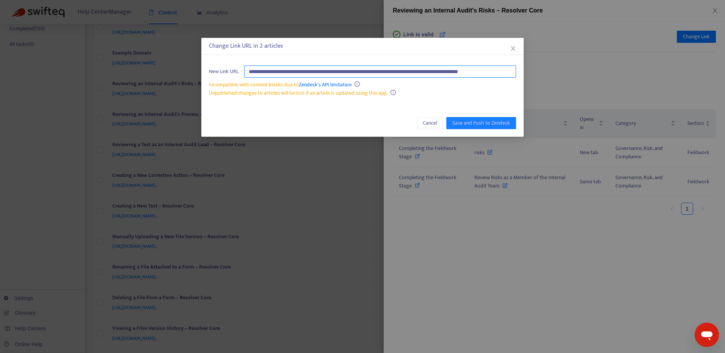
click at [487, 73] on input "**********" at bounding box center [380, 72] width 272 height 12
paste input "text"
type input "**********"
click at [495, 124] on span "Save and Push to Zendesk" at bounding box center [481, 123] width 58 height 8
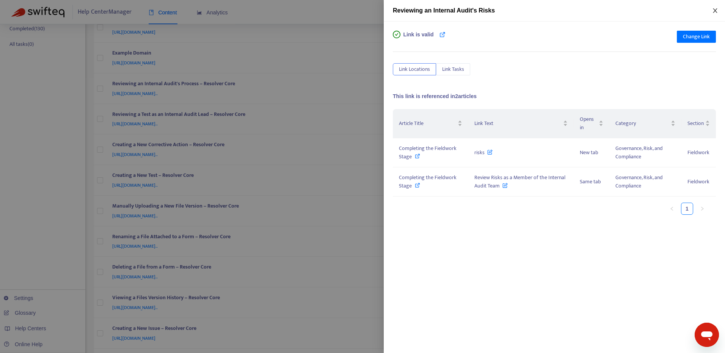
click at [713, 8] on icon "close" at bounding box center [715, 11] width 6 height 6
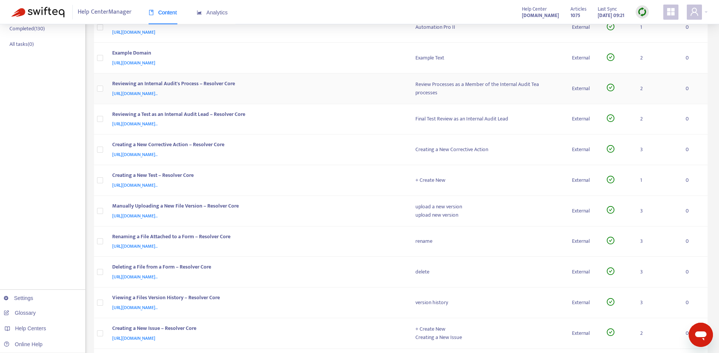
click at [348, 89] on div "[URL][DOMAIN_NAME].." at bounding box center [256, 93] width 288 height 8
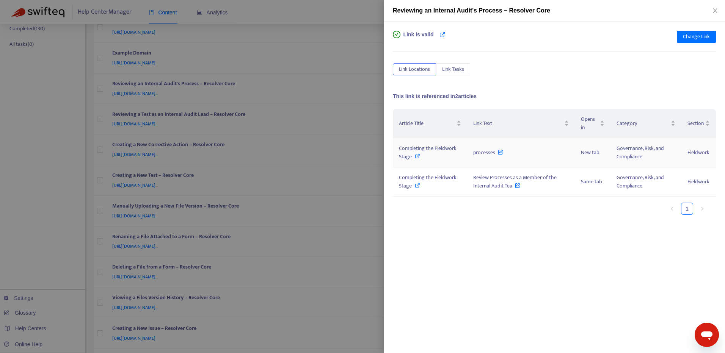
click at [402, 150] on span "Completing the Fieldwork Stage" at bounding box center [428, 152] width 58 height 17
click at [704, 37] on span "Change Link" at bounding box center [696, 37] width 27 height 8
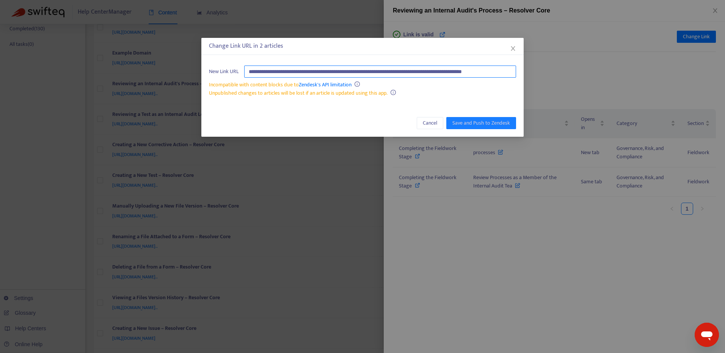
click at [478, 67] on input "**********" at bounding box center [380, 72] width 272 height 12
paste input "text"
type input "**********"
click at [494, 124] on span "Save and Push to Zendesk" at bounding box center [481, 123] width 58 height 8
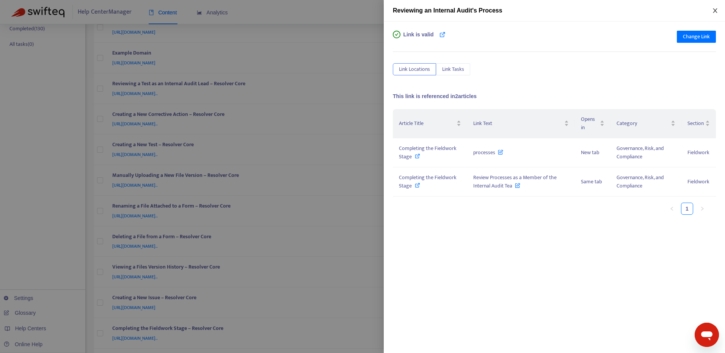
click at [713, 9] on icon "close" at bounding box center [715, 11] width 6 height 6
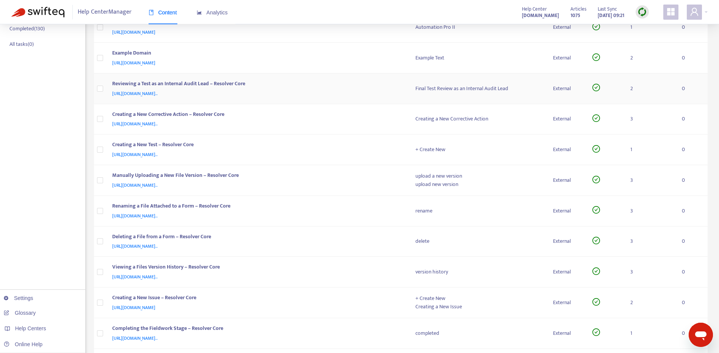
click at [352, 90] on div "[URL][DOMAIN_NAME].." at bounding box center [256, 93] width 288 height 8
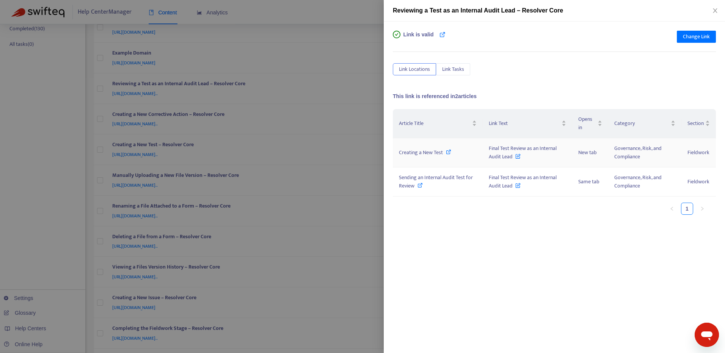
click at [439, 152] on span "Creating a New Test" at bounding box center [421, 152] width 44 height 9
click at [406, 179] on span "Sending an Internal Audit Test for Review" at bounding box center [436, 181] width 74 height 17
click at [705, 38] on span "Change Link" at bounding box center [696, 37] width 27 height 8
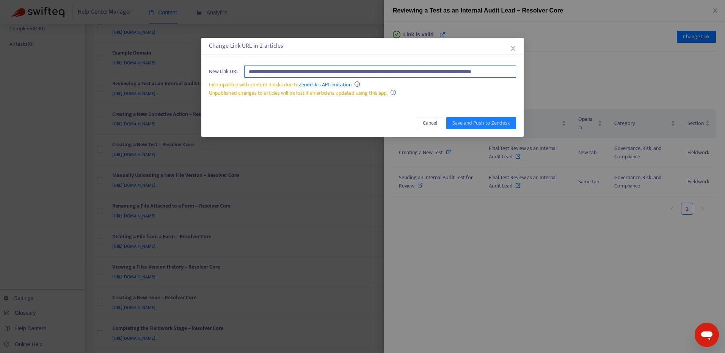
click at [486, 72] on input "**********" at bounding box center [380, 72] width 272 height 12
paste input "text"
type input "**********"
click at [480, 125] on span "Save and Push to Zendesk" at bounding box center [481, 123] width 58 height 8
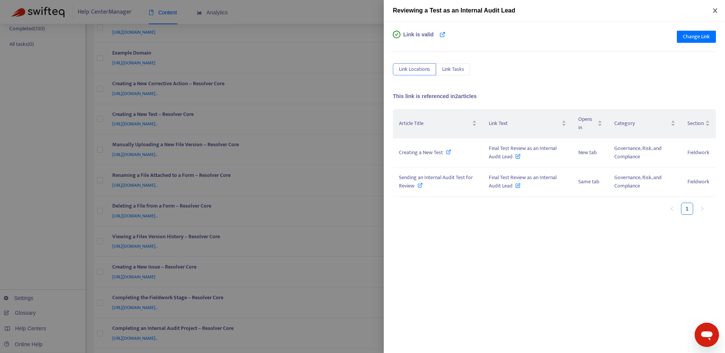
click at [715, 9] on icon "close" at bounding box center [715, 11] width 6 height 6
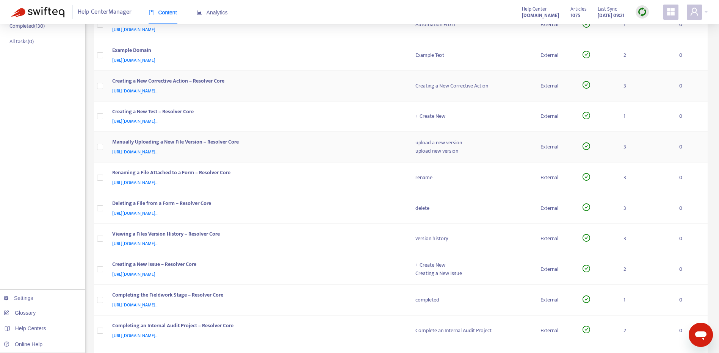
scroll to position [165, 0]
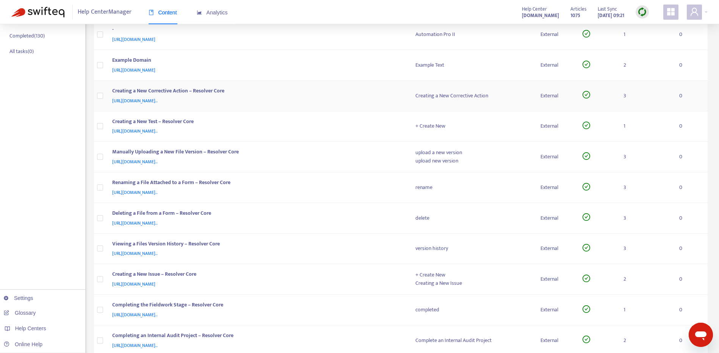
click at [363, 101] on div "[URL][DOMAIN_NAME].." at bounding box center [256, 101] width 288 height 8
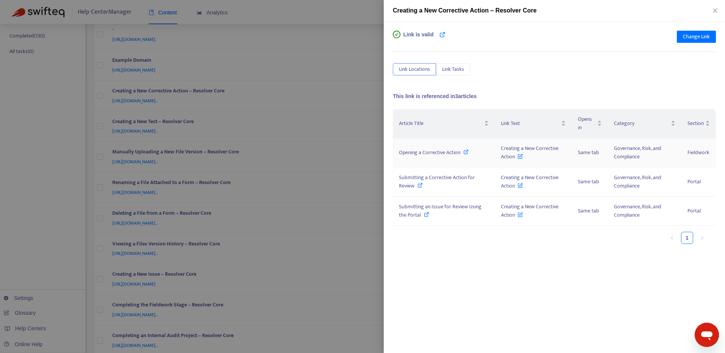
click at [437, 151] on span "Opening a Corrective Action" at bounding box center [429, 152] width 61 height 9
click at [403, 178] on span "Submitting a Corrective Action for Review" at bounding box center [437, 181] width 76 height 17
click at [413, 214] on span "Submitting an Issue for Review Using the Portal" at bounding box center [440, 210] width 83 height 17
click at [691, 42] on button "Change Link" at bounding box center [696, 37] width 39 height 12
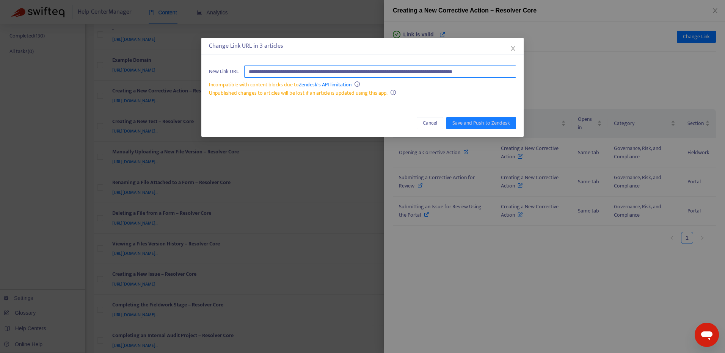
click at [475, 70] on input "**********" at bounding box center [380, 72] width 272 height 12
paste input "text"
type input "**********"
click at [488, 127] on span "Save and Push to Zendesk" at bounding box center [481, 123] width 58 height 8
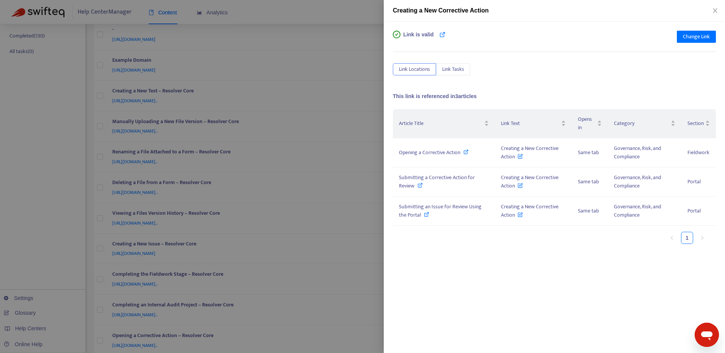
click at [714, 14] on div "Creating a New Corrective Action" at bounding box center [554, 10] width 323 height 9
click at [714, 11] on icon "close" at bounding box center [715, 11] width 6 height 6
